Goal: Task Accomplishment & Management: Manage account settings

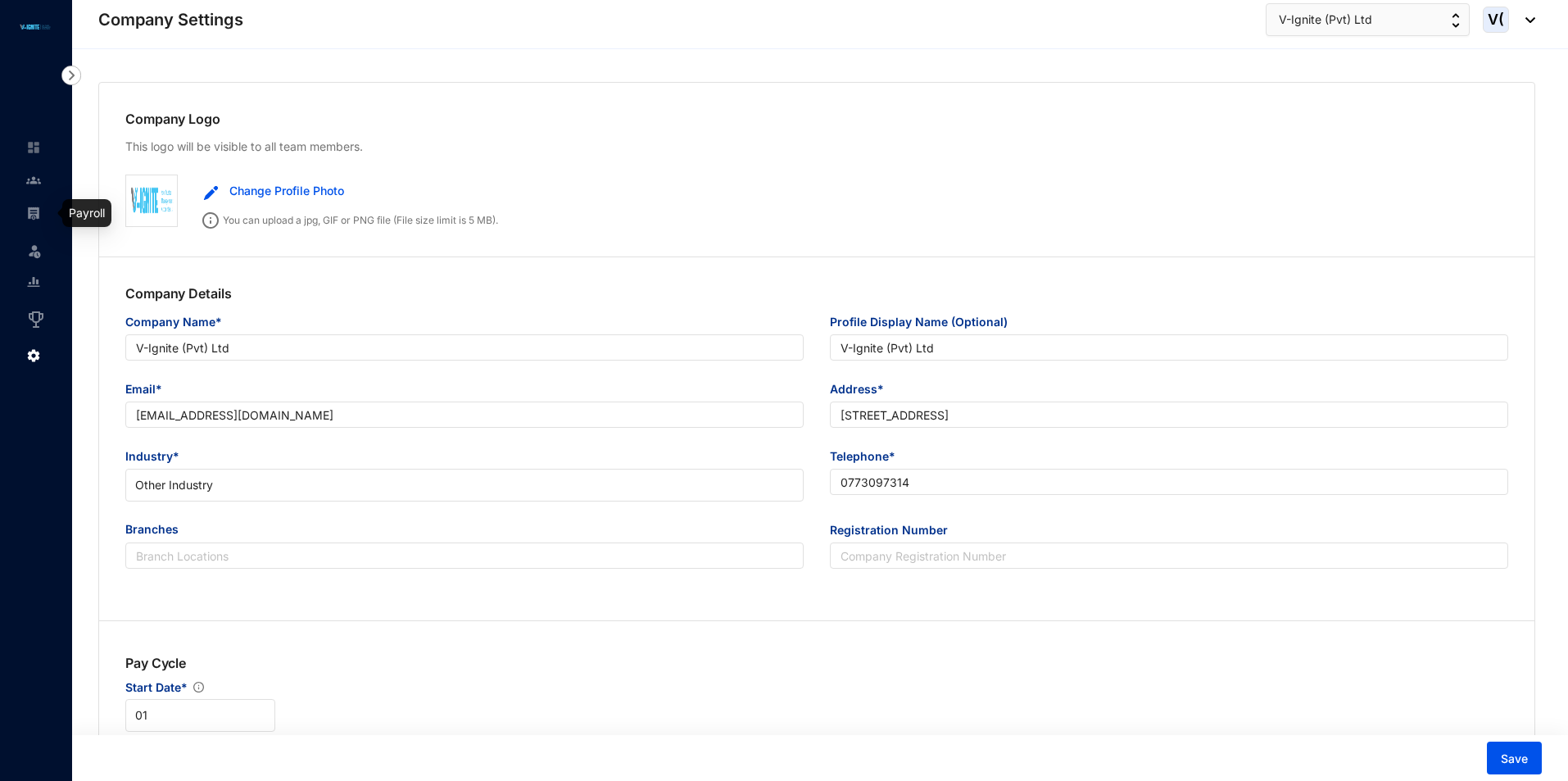
click at [33, 213] on img at bounding box center [33, 213] width 15 height 15
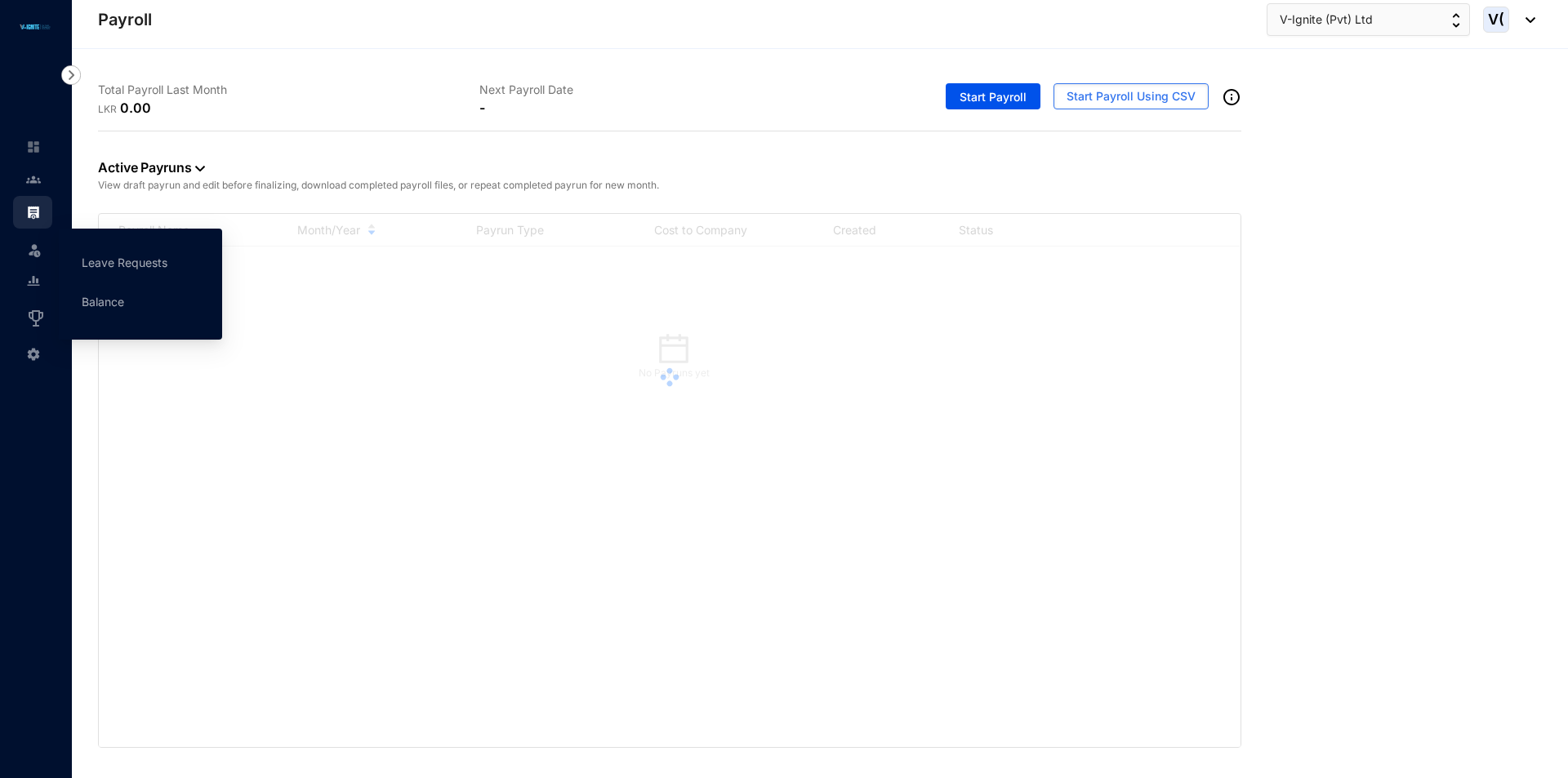
click at [35, 246] on img at bounding box center [33, 250] width 16 height 16
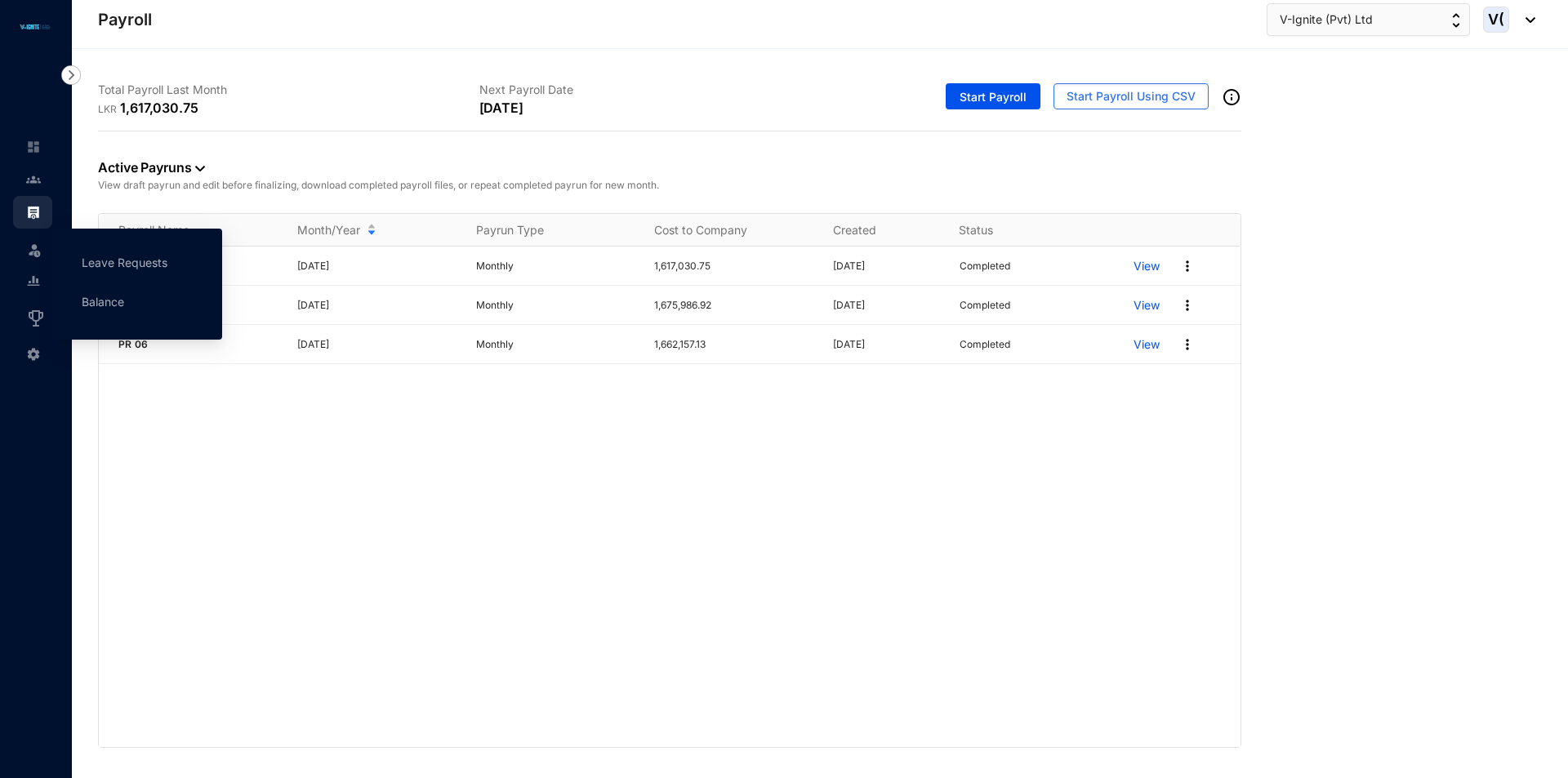
click at [39, 253] on img at bounding box center [33, 250] width 16 height 16
click at [136, 264] on link "Leave Requests" at bounding box center [124, 262] width 86 height 14
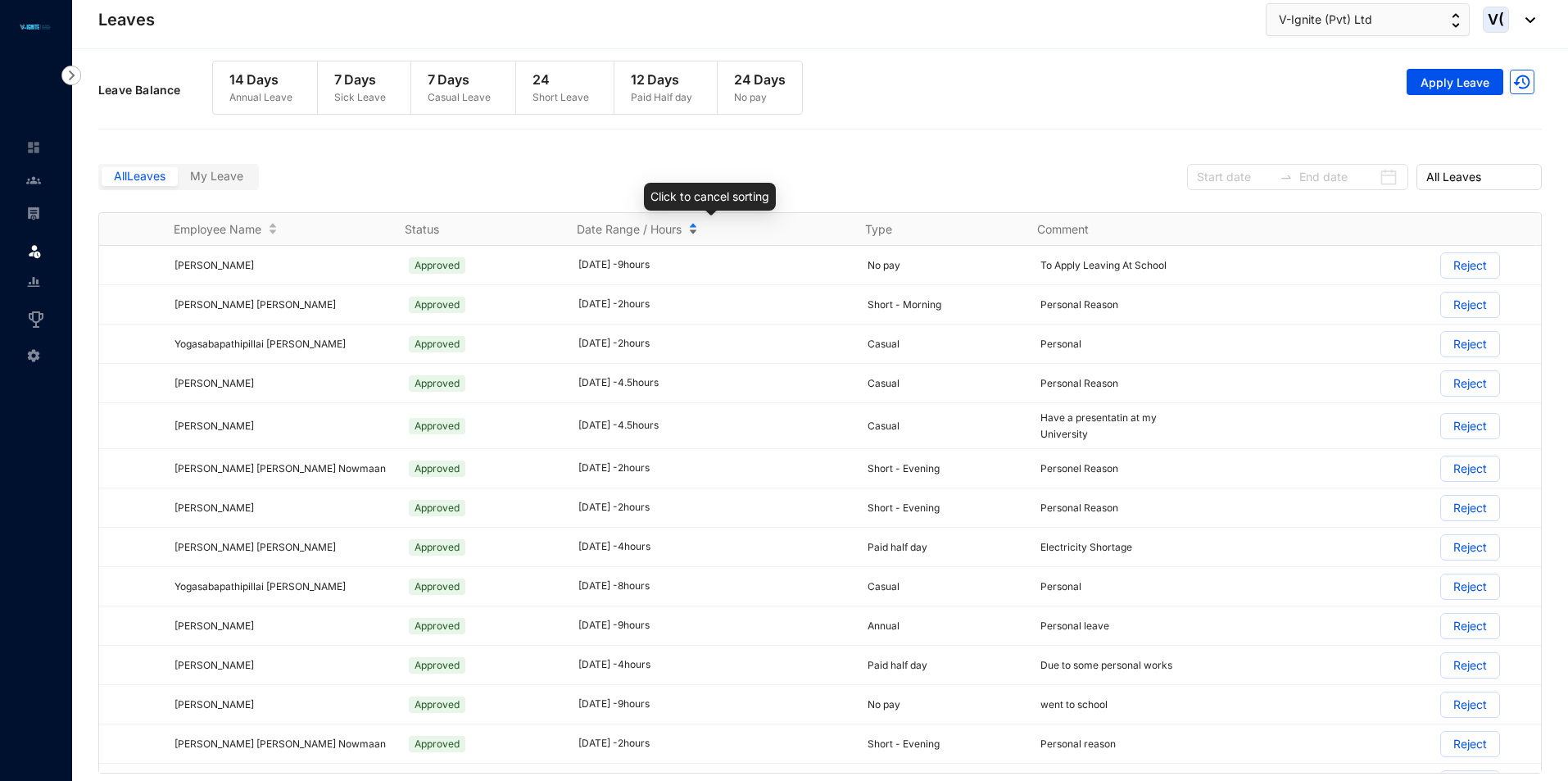
click at [695, 228] on div "Date Range / Hours" at bounding box center [710, 229] width 268 height 18
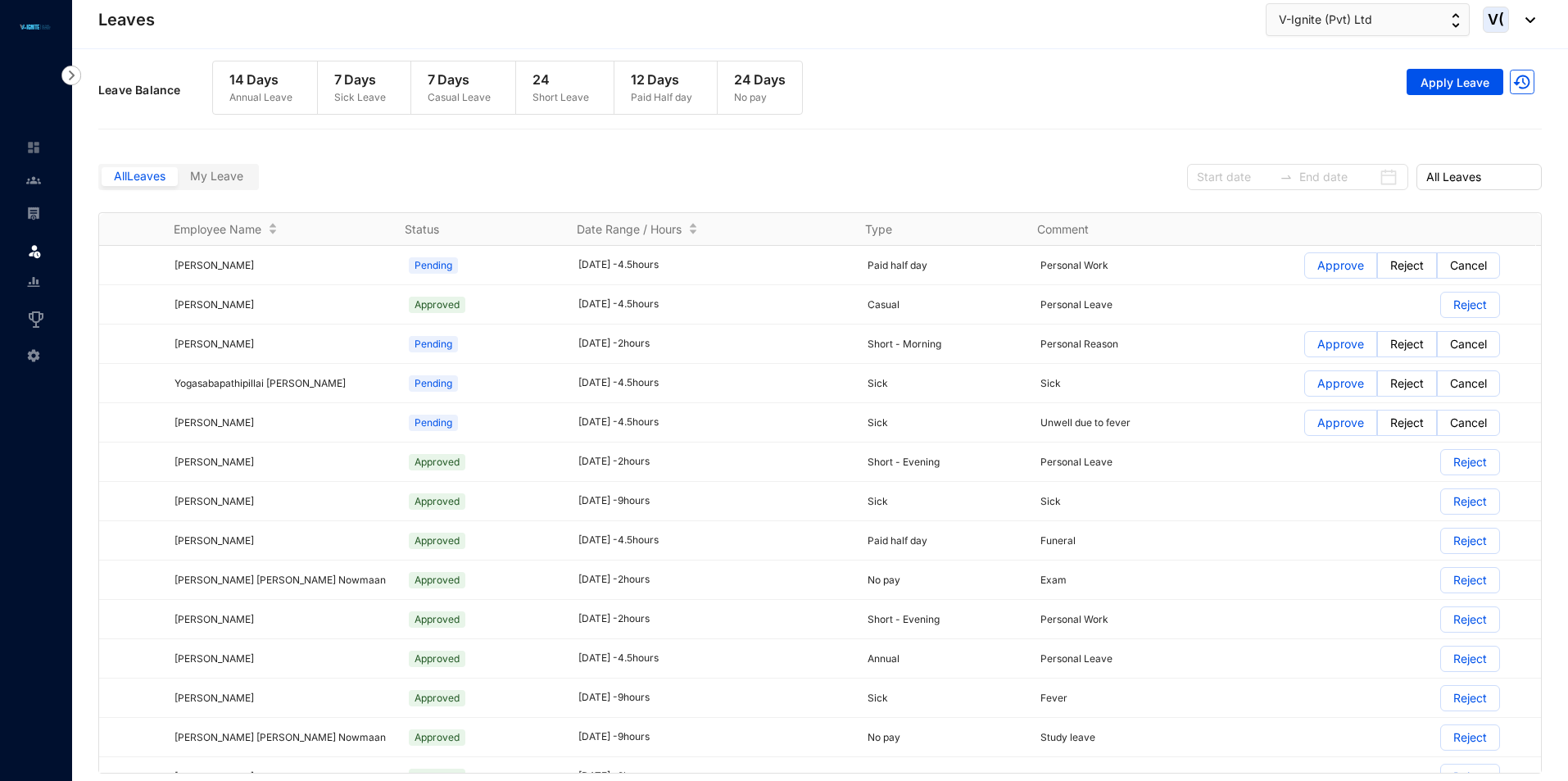
click at [1397, 38] on header "Leaves V-Ignite (Pvt) Ltd V(" at bounding box center [820, 24] width 1496 height 49
click at [1393, 31] on button "V-Ignite (Pvt) Ltd" at bounding box center [1367, 20] width 204 height 33
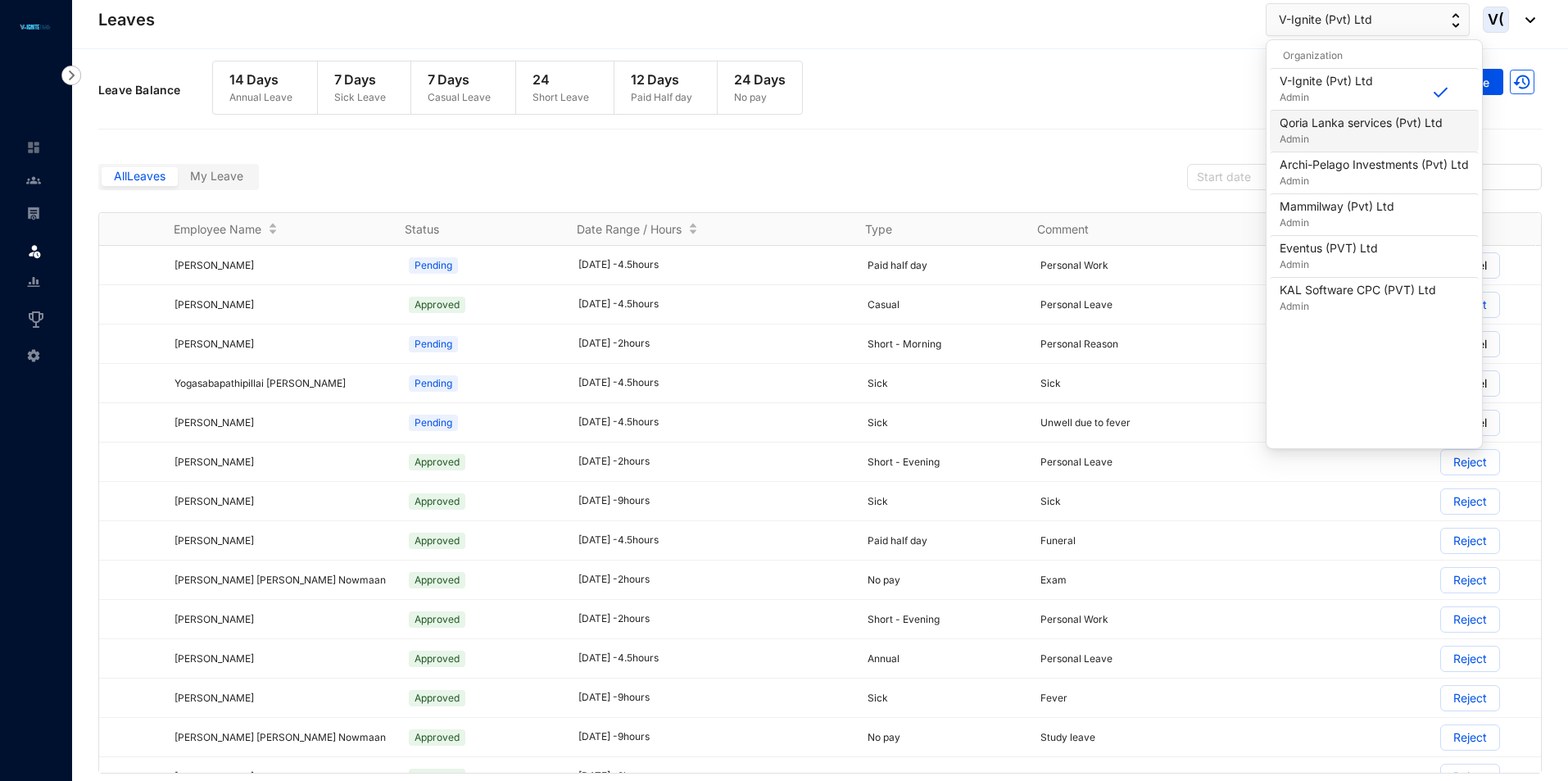
click at [1339, 136] on p "Admin" at bounding box center [1361, 139] width 163 height 16
